Goal: Navigation & Orientation: Find specific page/section

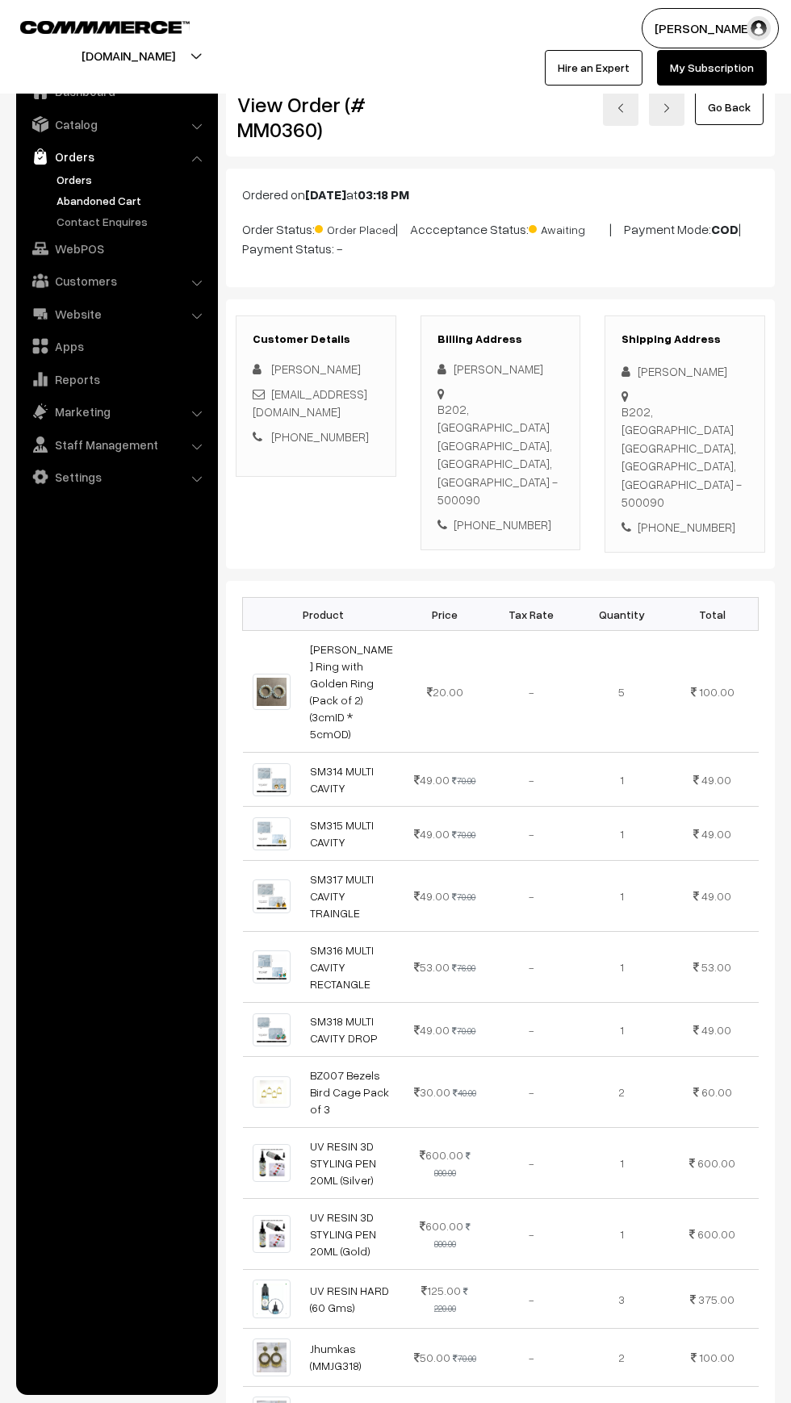
click at [73, 199] on link "Abandoned Cart" at bounding box center [132, 200] width 160 height 17
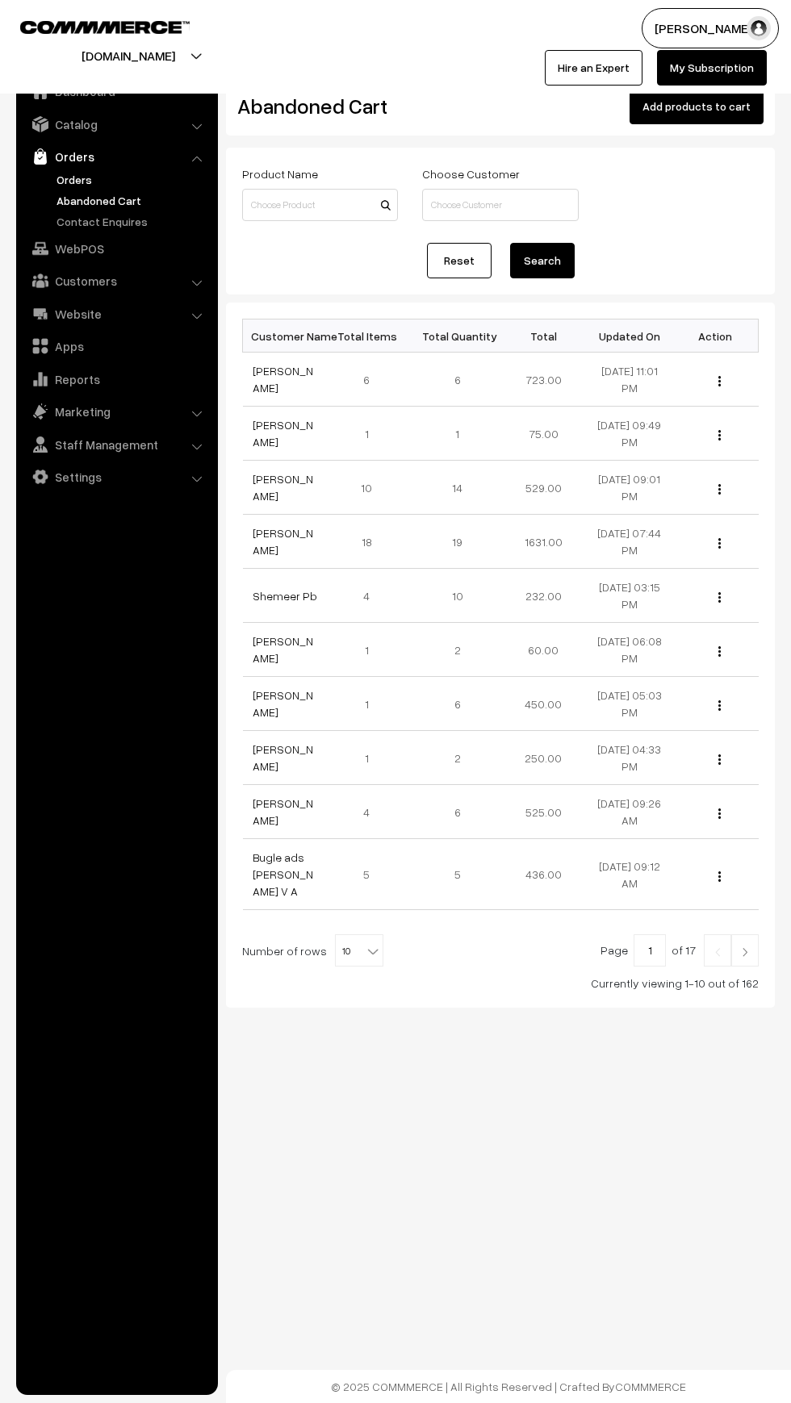
click at [65, 179] on link "Orders" at bounding box center [132, 179] width 160 height 17
